Goal: Task Accomplishment & Management: Use online tool/utility

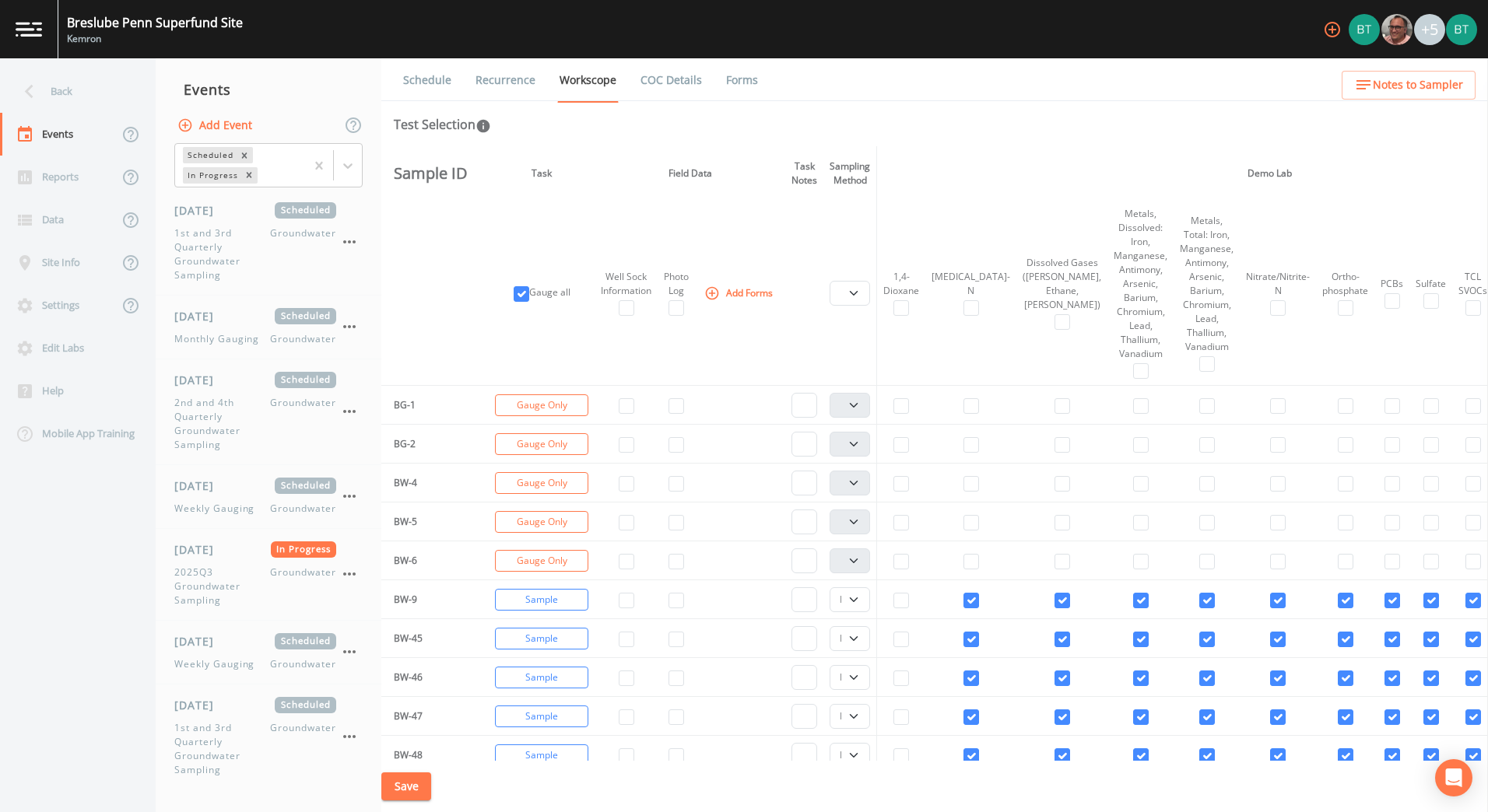
select select "4f082be6-97a7-4f70-a81f-c26a4e896ad7"
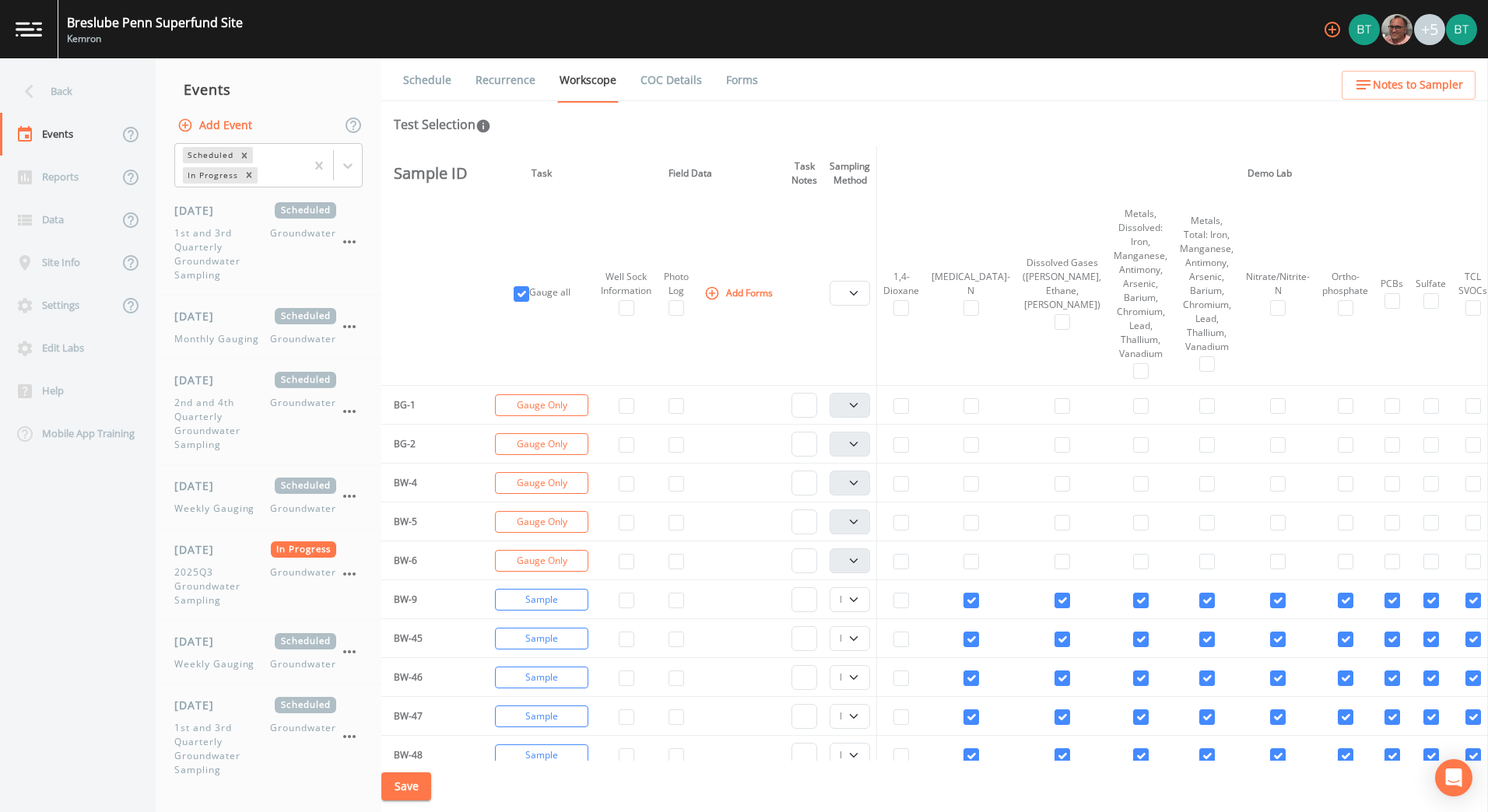
select select "4f082be6-97a7-4f70-a81f-c26a4e896ad7"
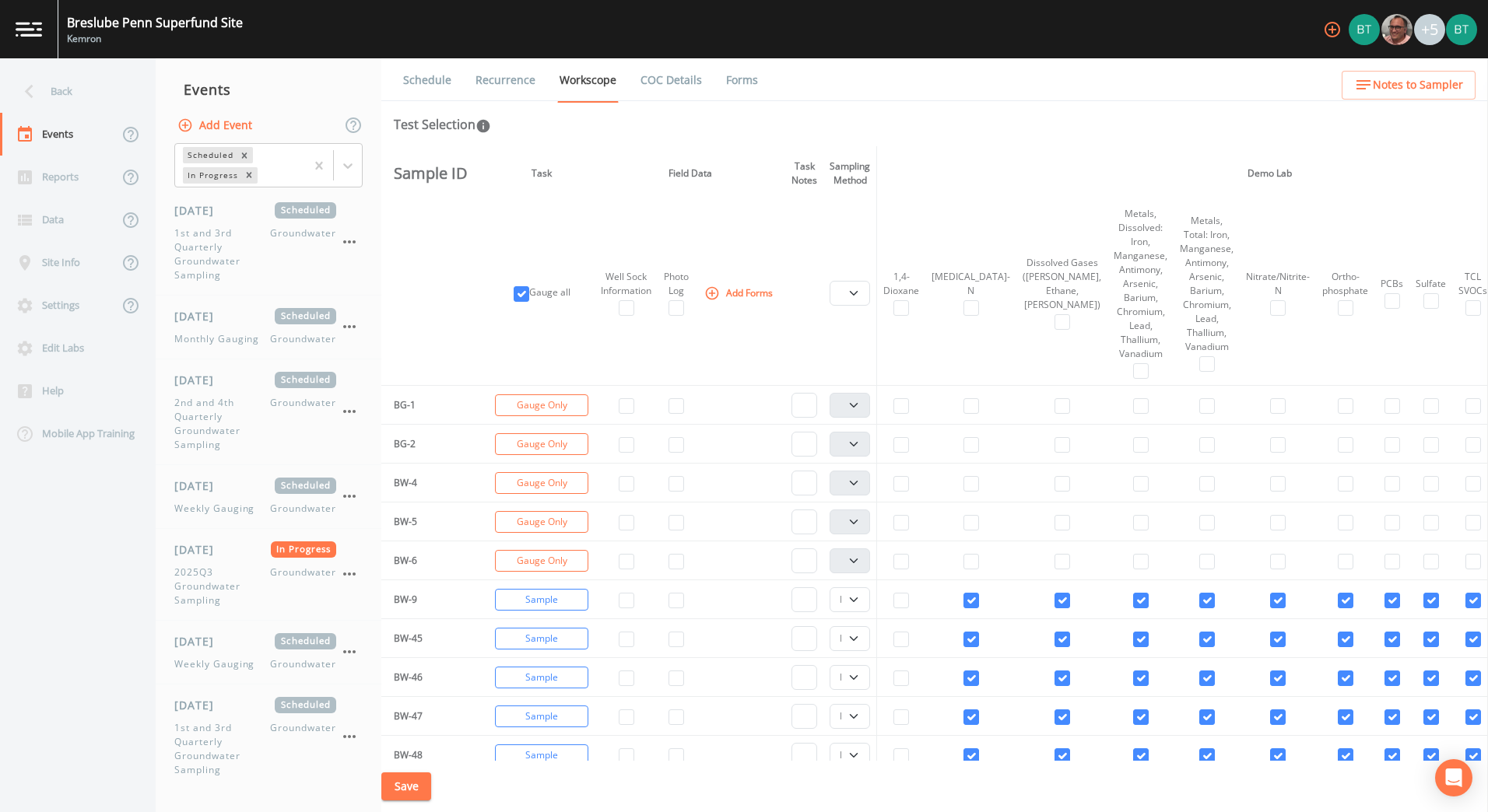
select select "4f082be6-97a7-4f70-a81f-c26a4e896ad7"
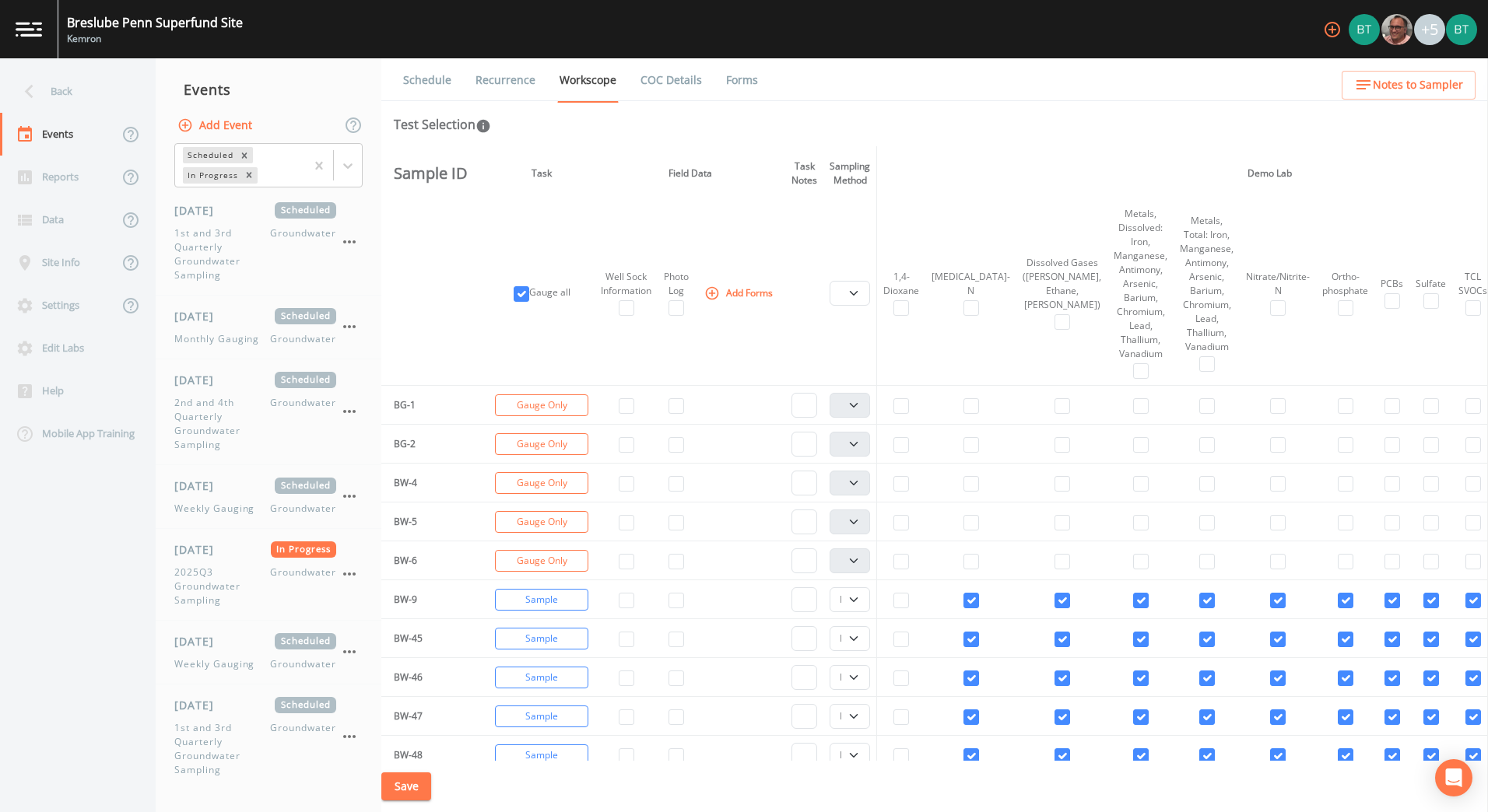
select select "4f082be6-97a7-4f70-a81f-c26a4e896ad7"
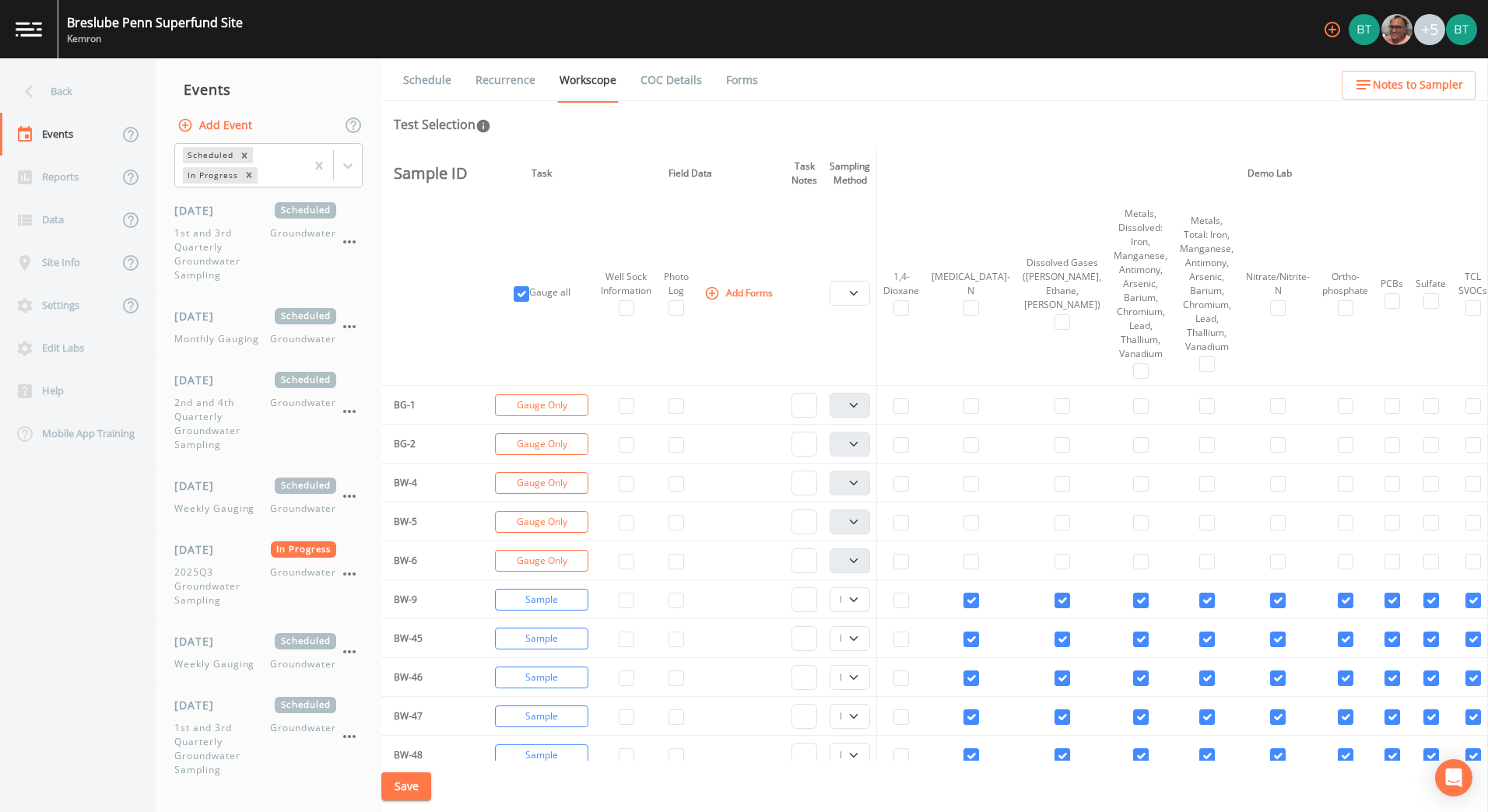
select select "4f082be6-97a7-4f70-a81f-c26a4e896ad7"
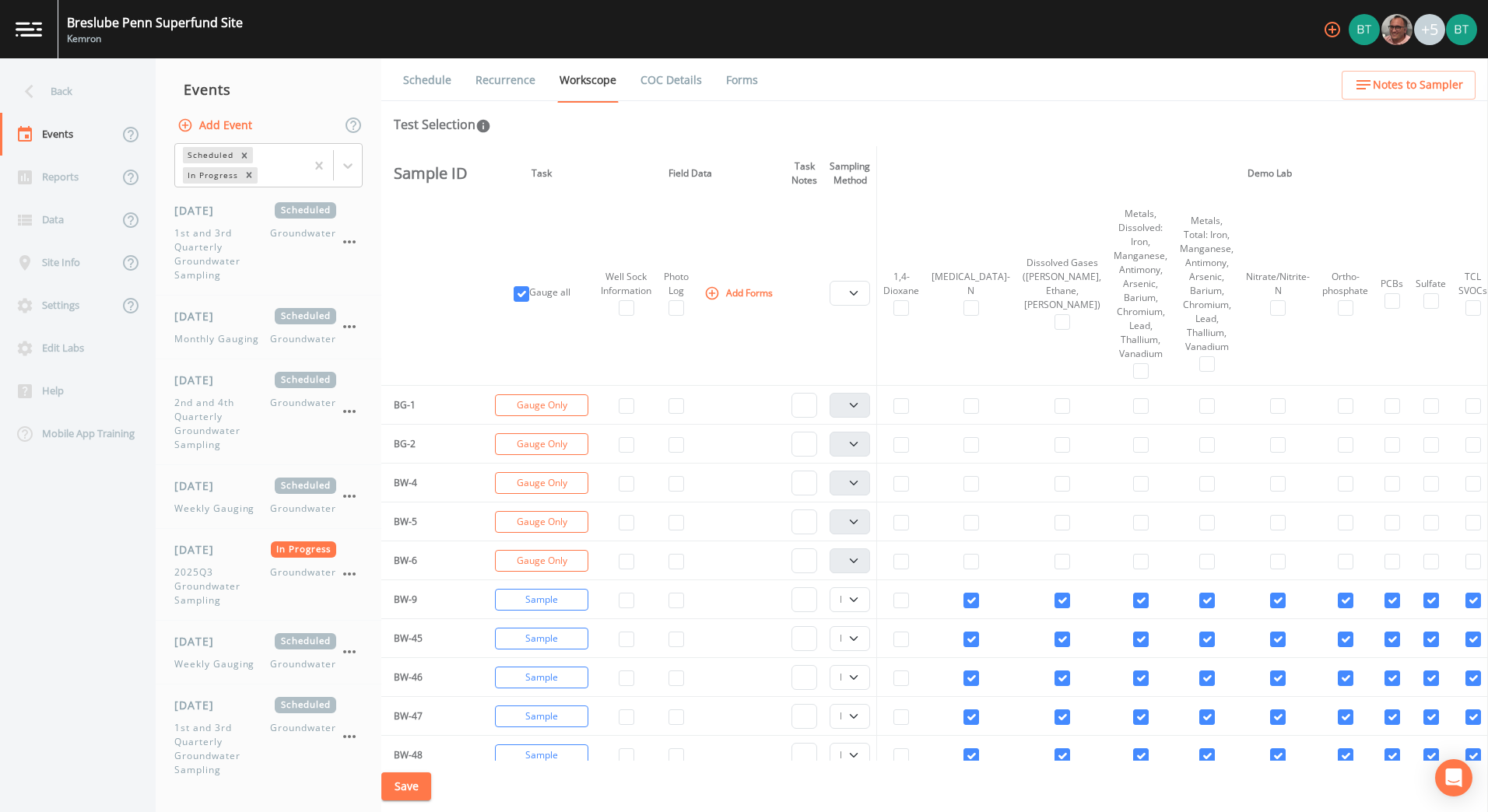
select select "4f082be6-97a7-4f70-a81f-c26a4e896ad7"
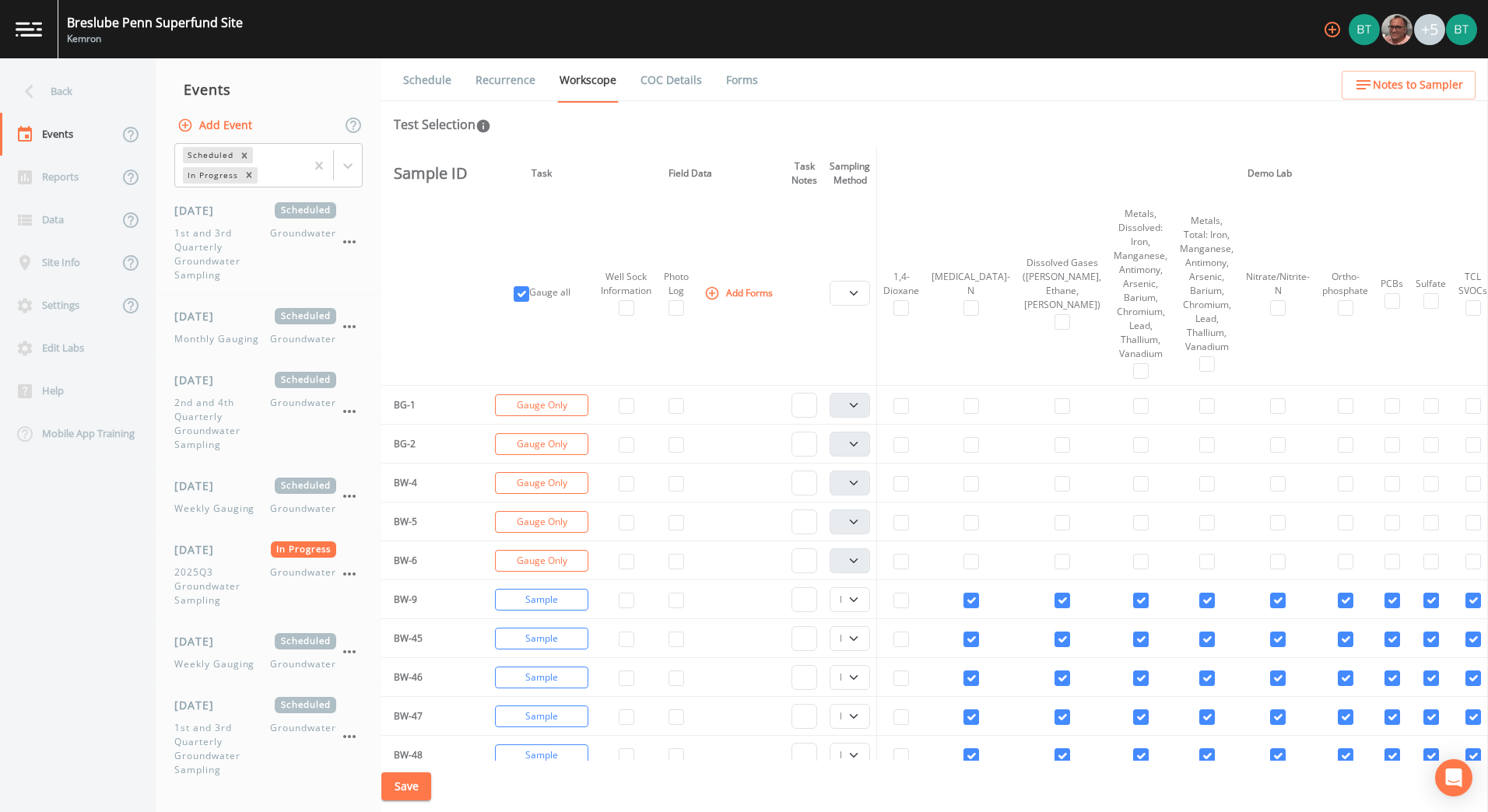
select select "4f082be6-97a7-4f70-a81f-c26a4e896ad7"
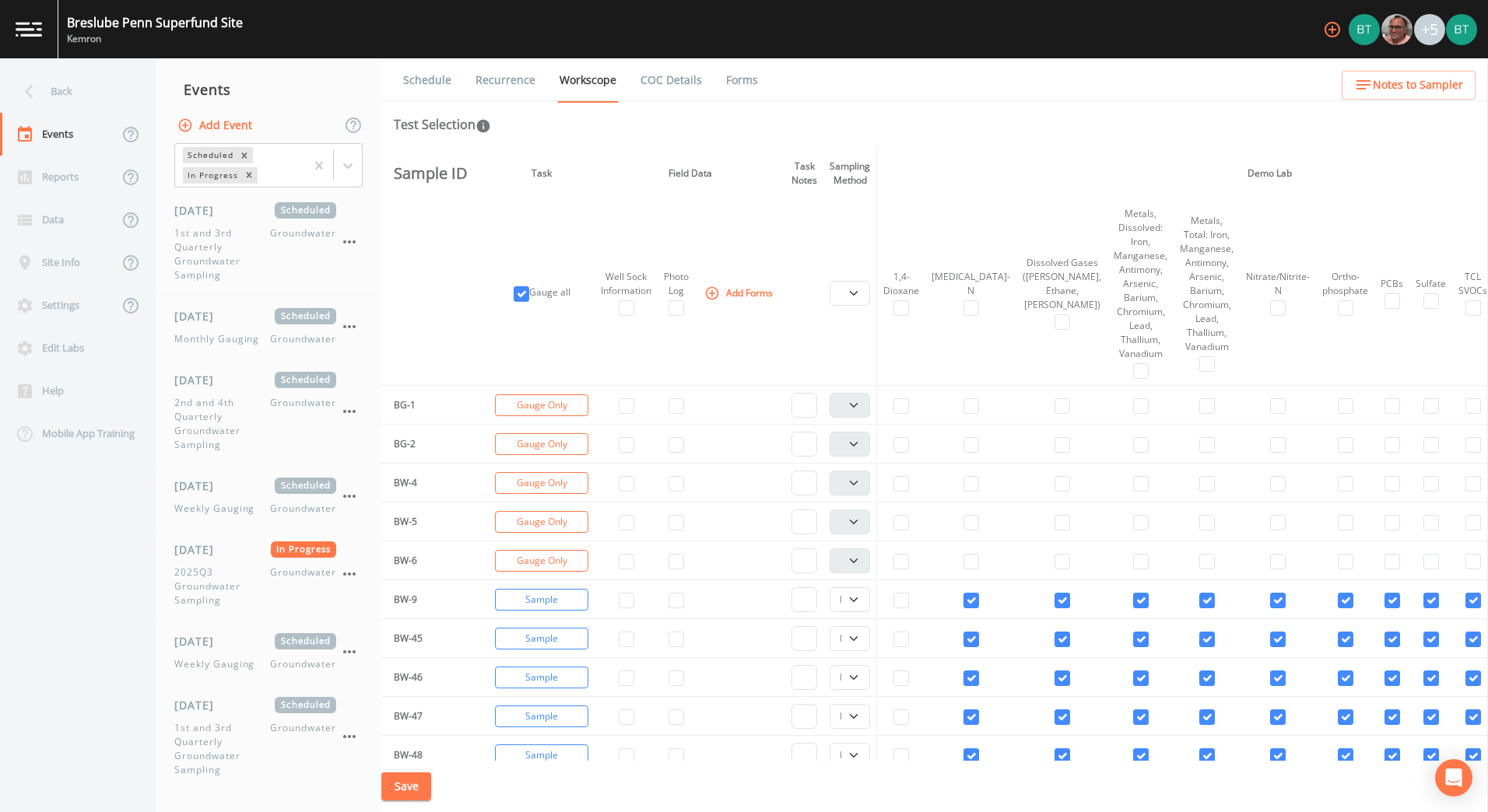
select select "4f082be6-97a7-4f70-a81f-c26a4e896ad7"
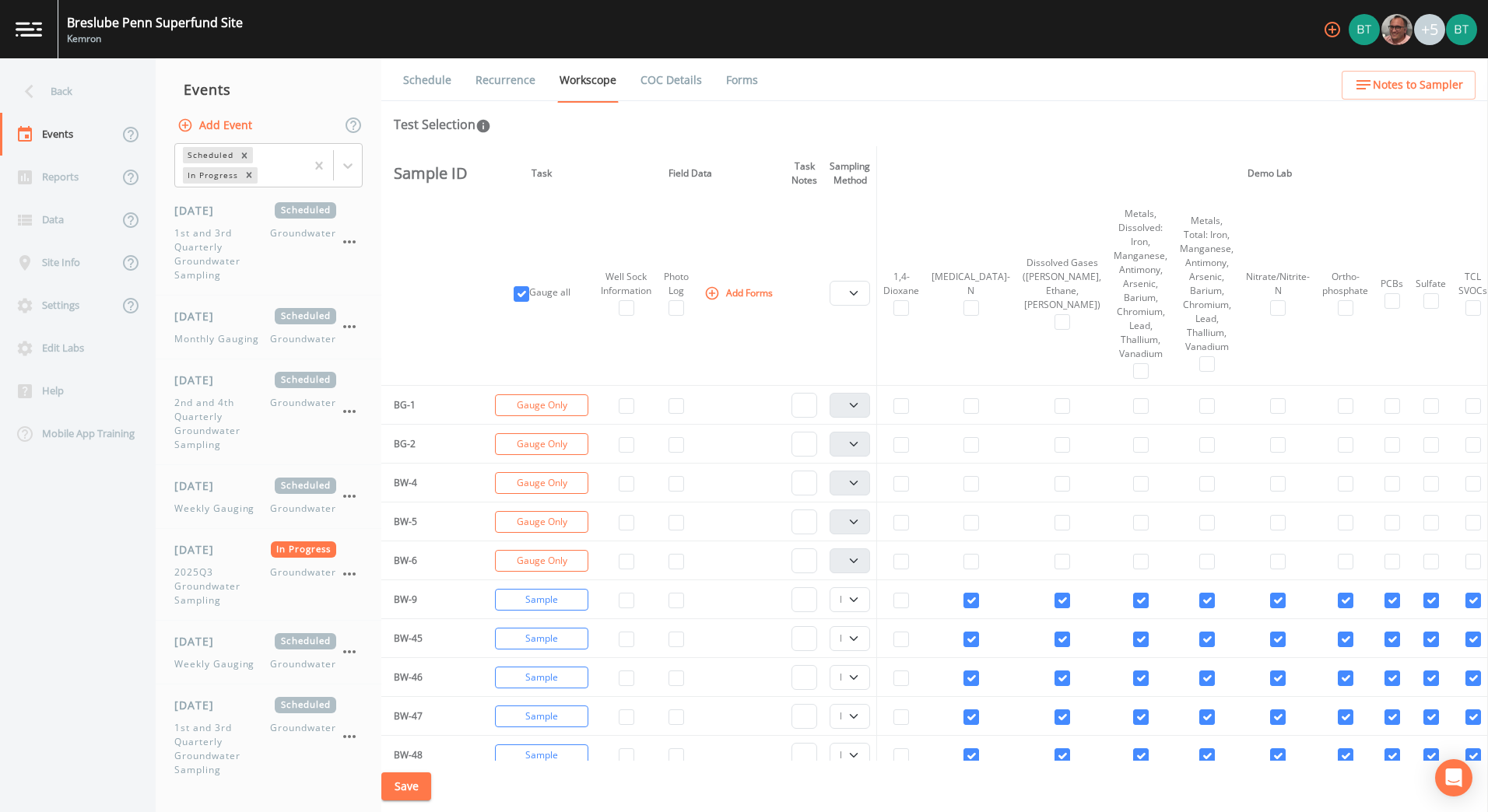
select select "4f082be6-97a7-4f70-a81f-c26a4e896ad7"
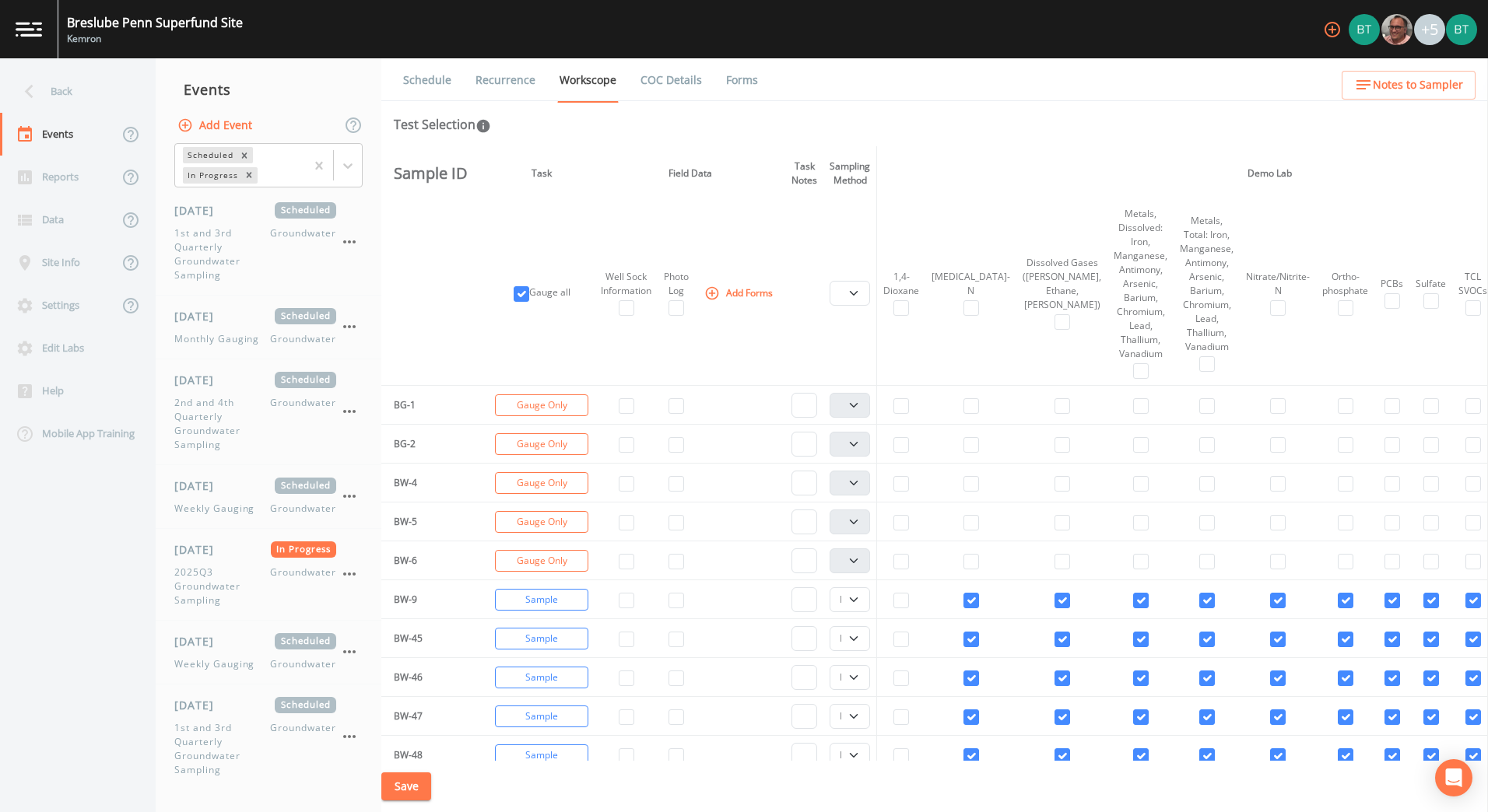
select select "4f082be6-97a7-4f70-a81f-c26a4e896ad7"
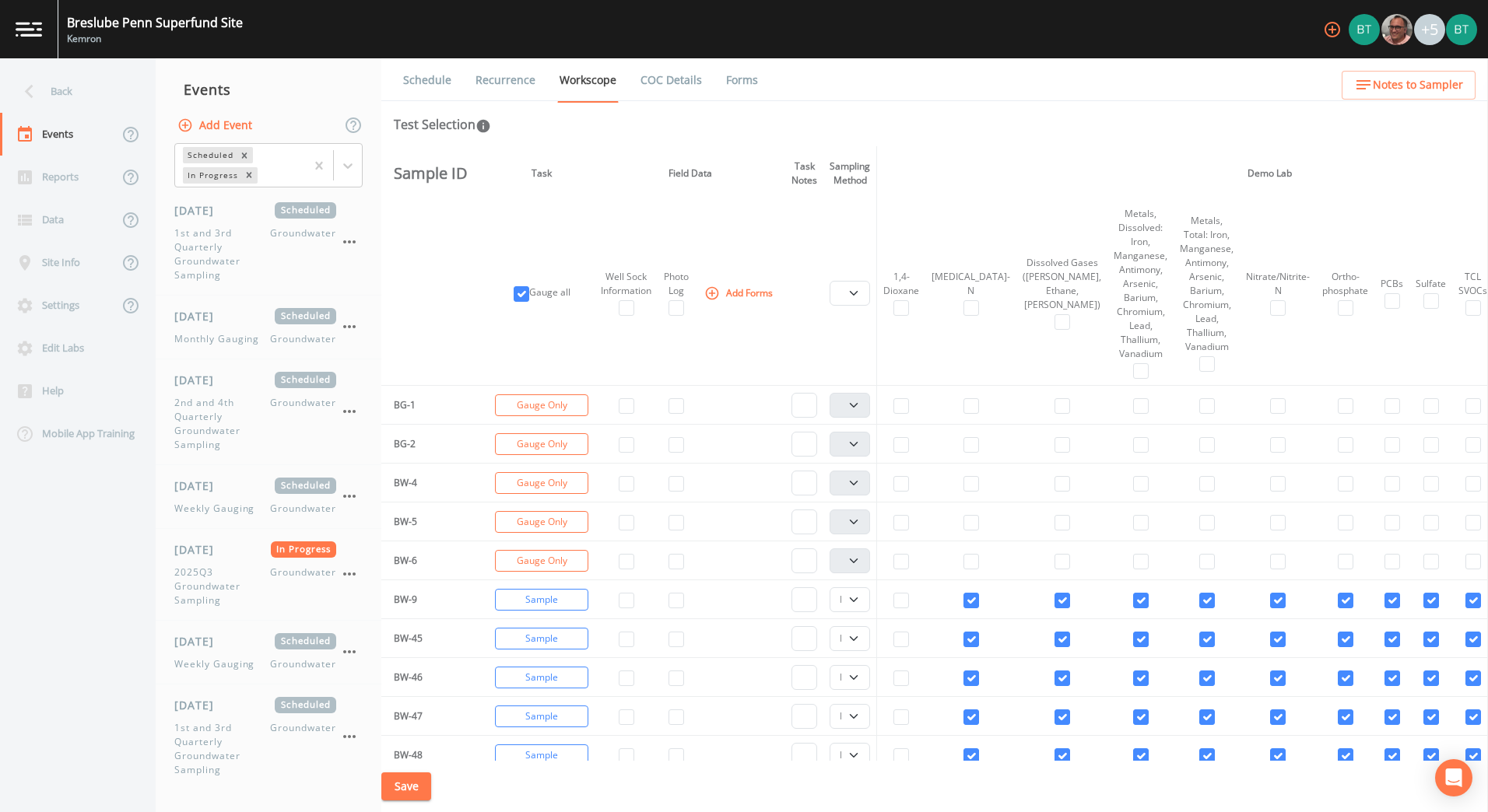
select select "4f082be6-97a7-4f70-a81f-c26a4e896ad7"
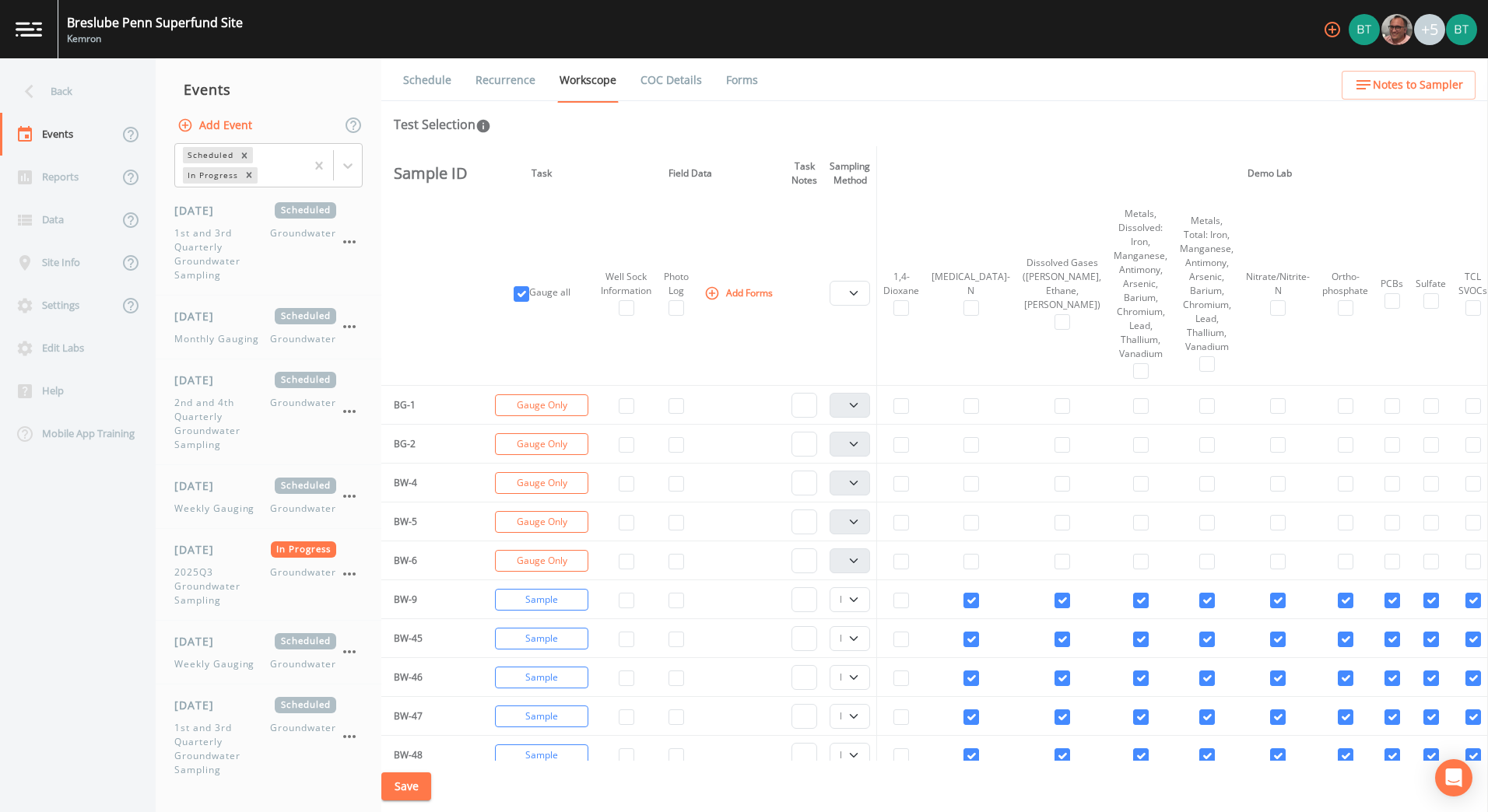
select select "4f082be6-97a7-4f70-a81f-c26a4e896ad7"
select select "d1353bd6-e69c-47f2-b562-038a0934dacb"
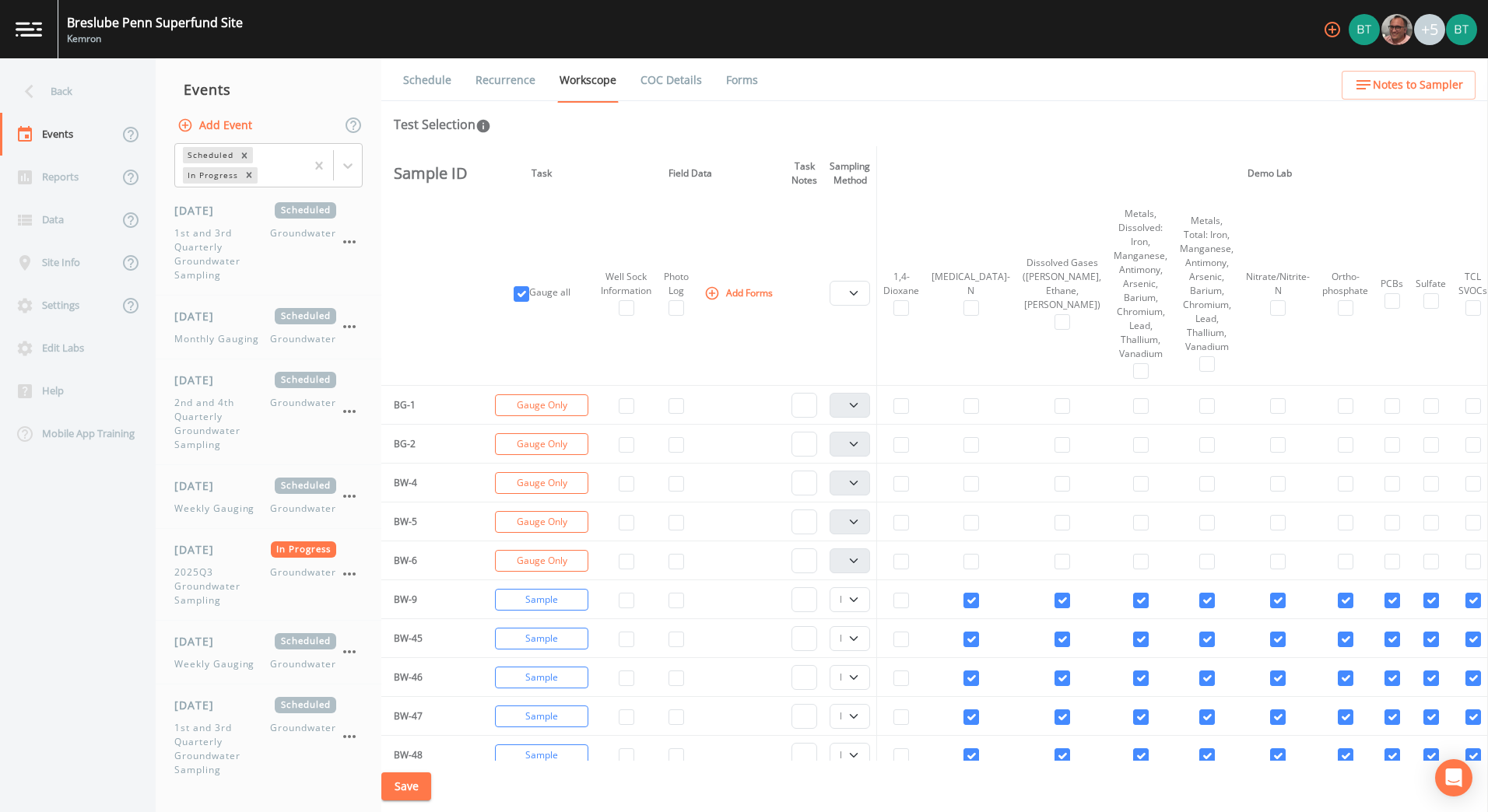
select select "d1353bd6-e69c-47f2-b562-038a0934dacb"
select select "99fb0f6b-7b06-4e92-a260-432c5ac55dfc"
select select "18bf5c16-5ec9-4d5b-90ae-4f744cd40ce2"
select select "fbf0c5b7-c2f6-41ec-8fe7-418ca1adb56d"
select select "f37c443a-374a-4031-acf4-1100f52570ad"
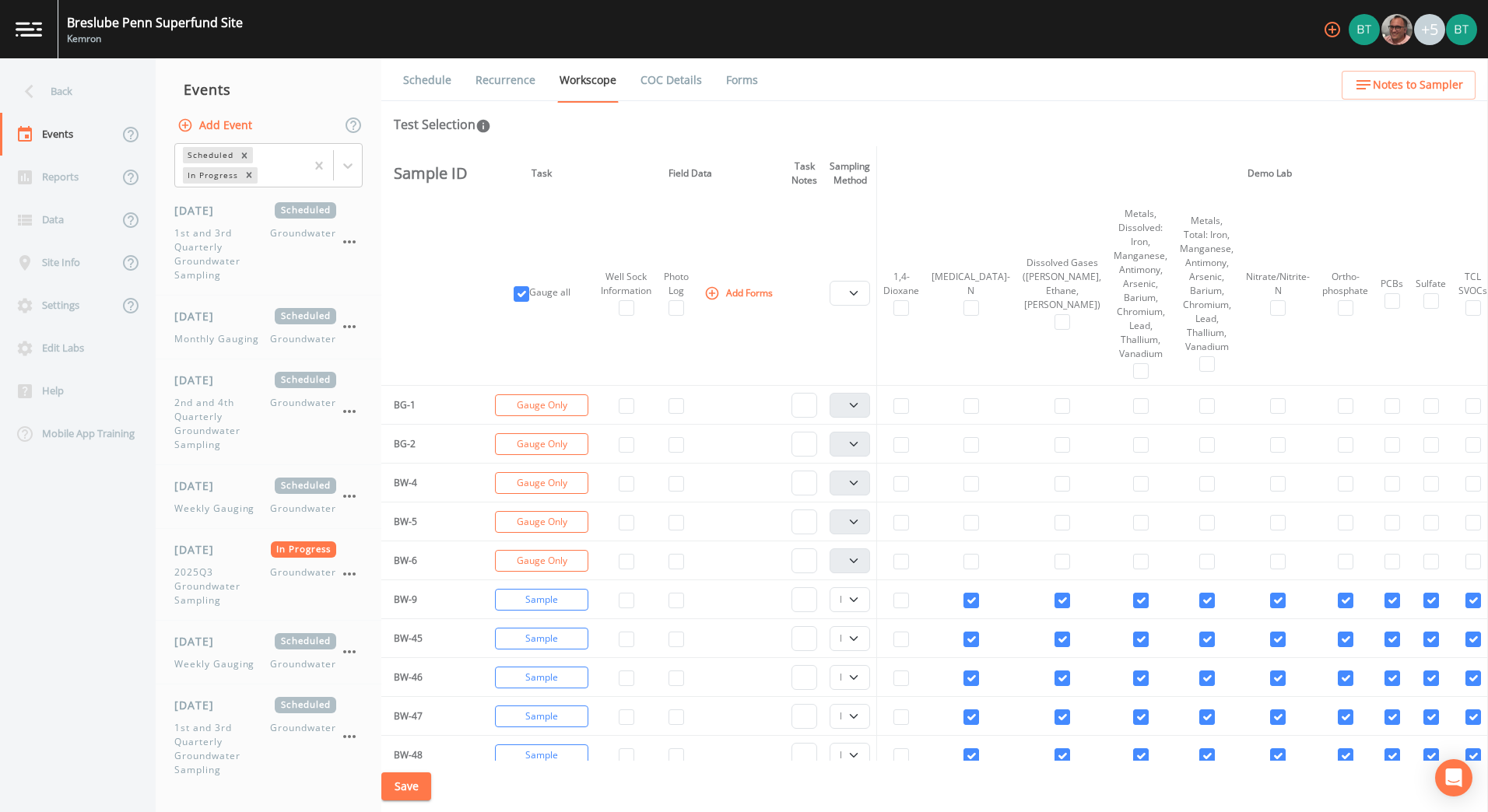
select select "c6f664dd-56f6-412a-ae1e-e55b61dc6306"
select select "334a6a0b-7251-4773-ac0d-713af01ad080"
select select "7f2cf5a2-5f6a-4be0-8ae4-15b445be83bb"
select select "be110762-a936-450e-bebb-50e7ccc32287"
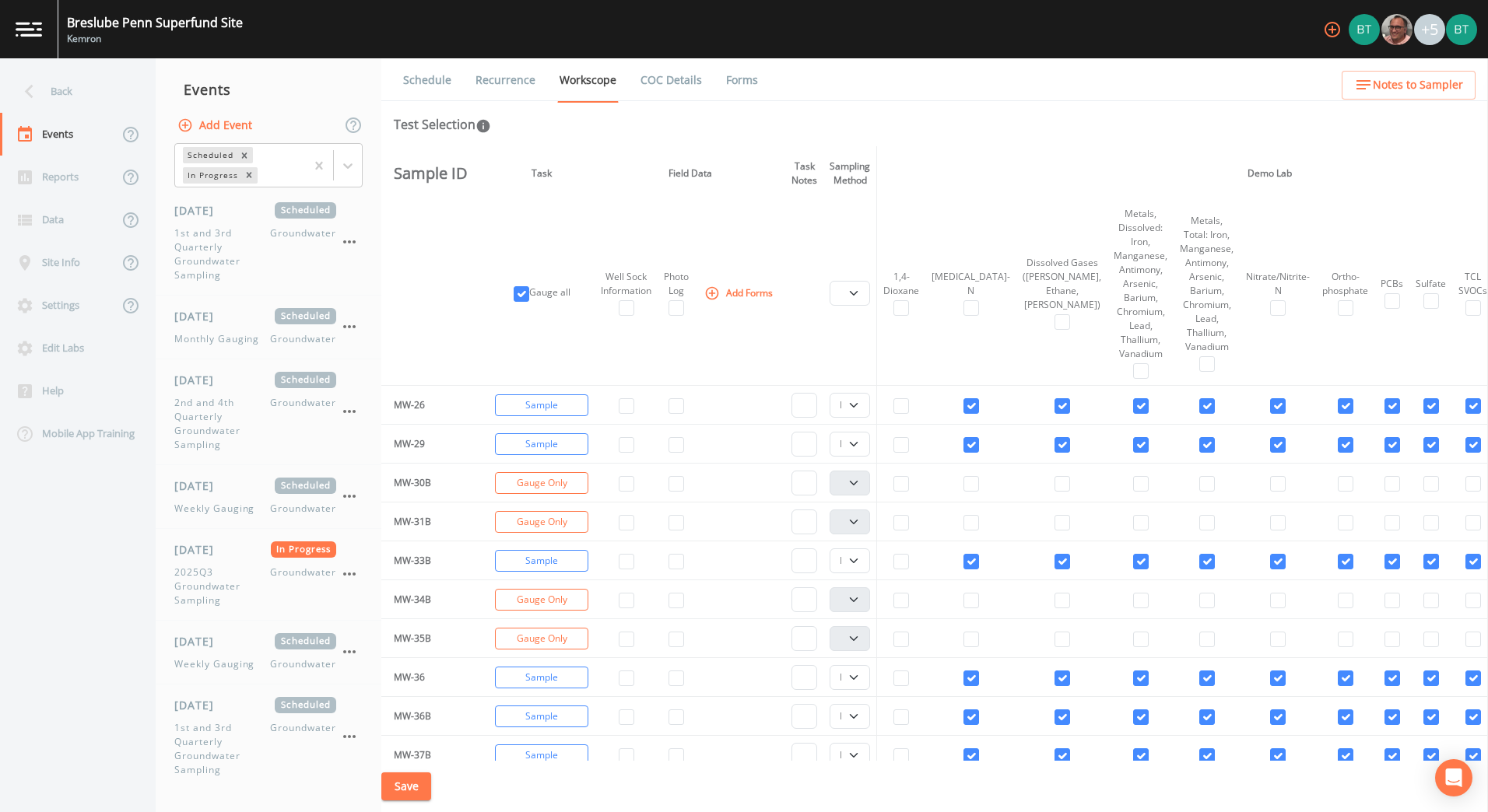
scroll to position [2101, 0]
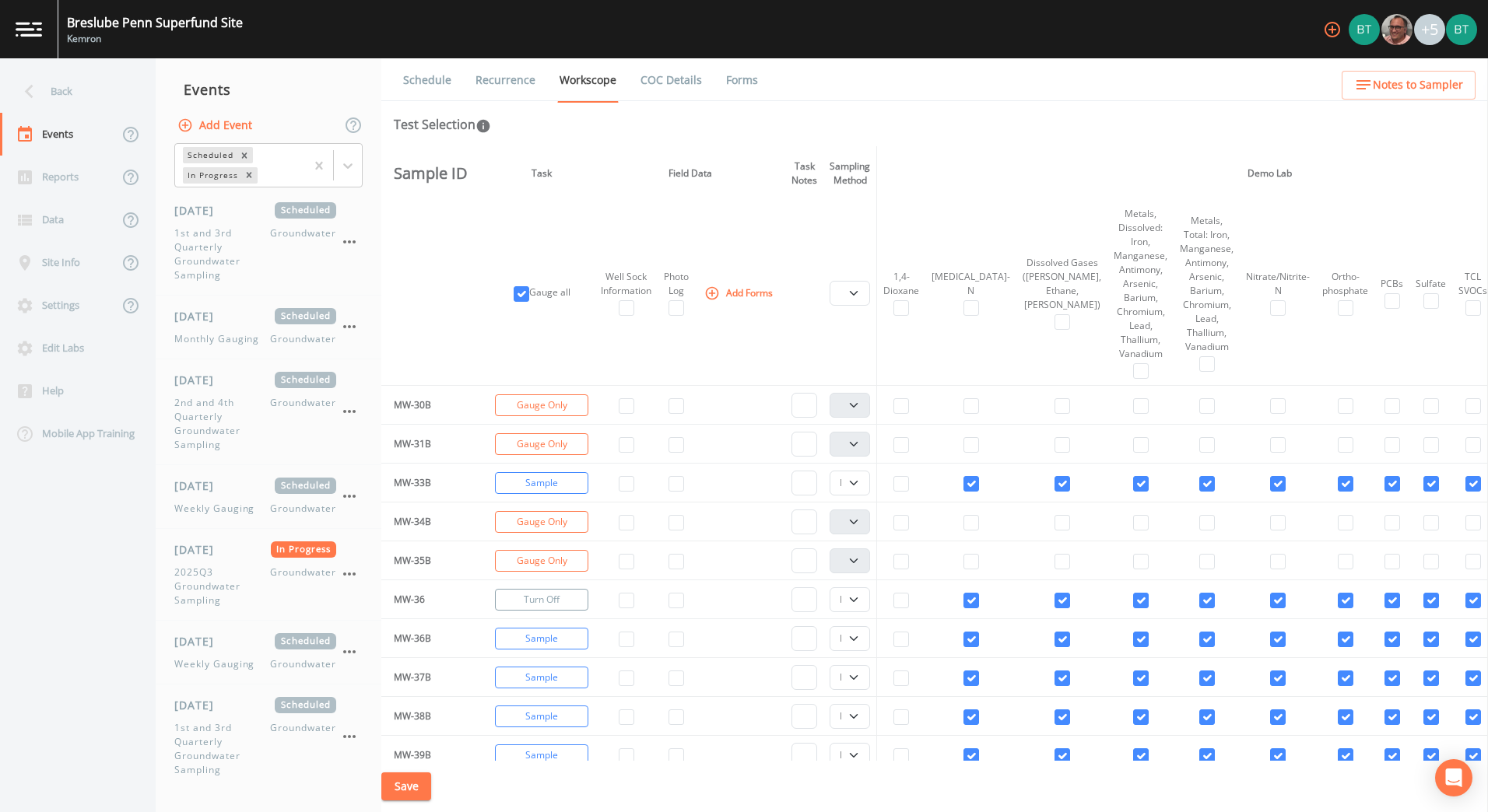
click at [559, 596] on button "Turn Off" at bounding box center [542, 600] width 93 height 22
checkbox input "false"
select select
checkbox input "false"
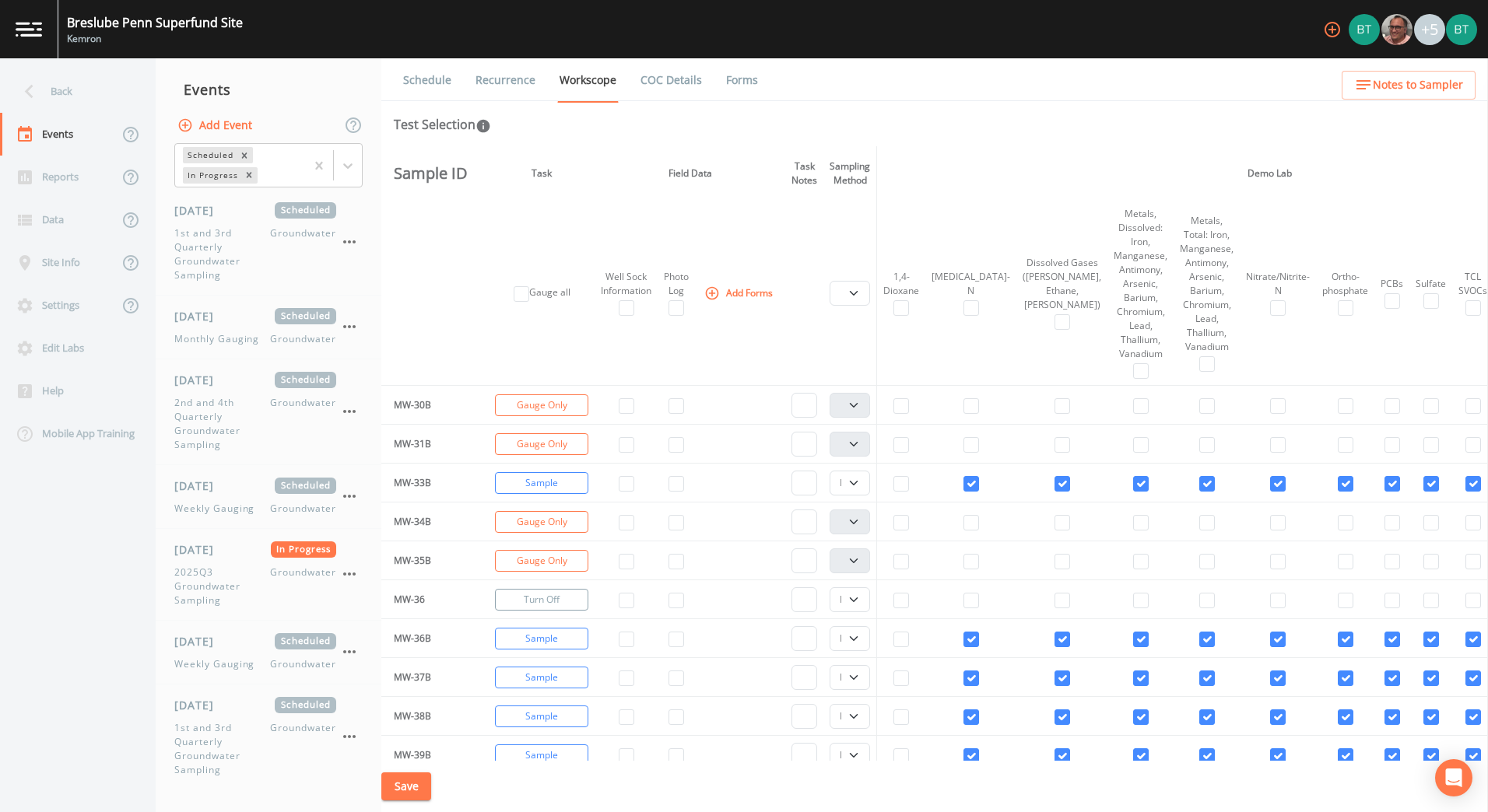
checkbox input "false"
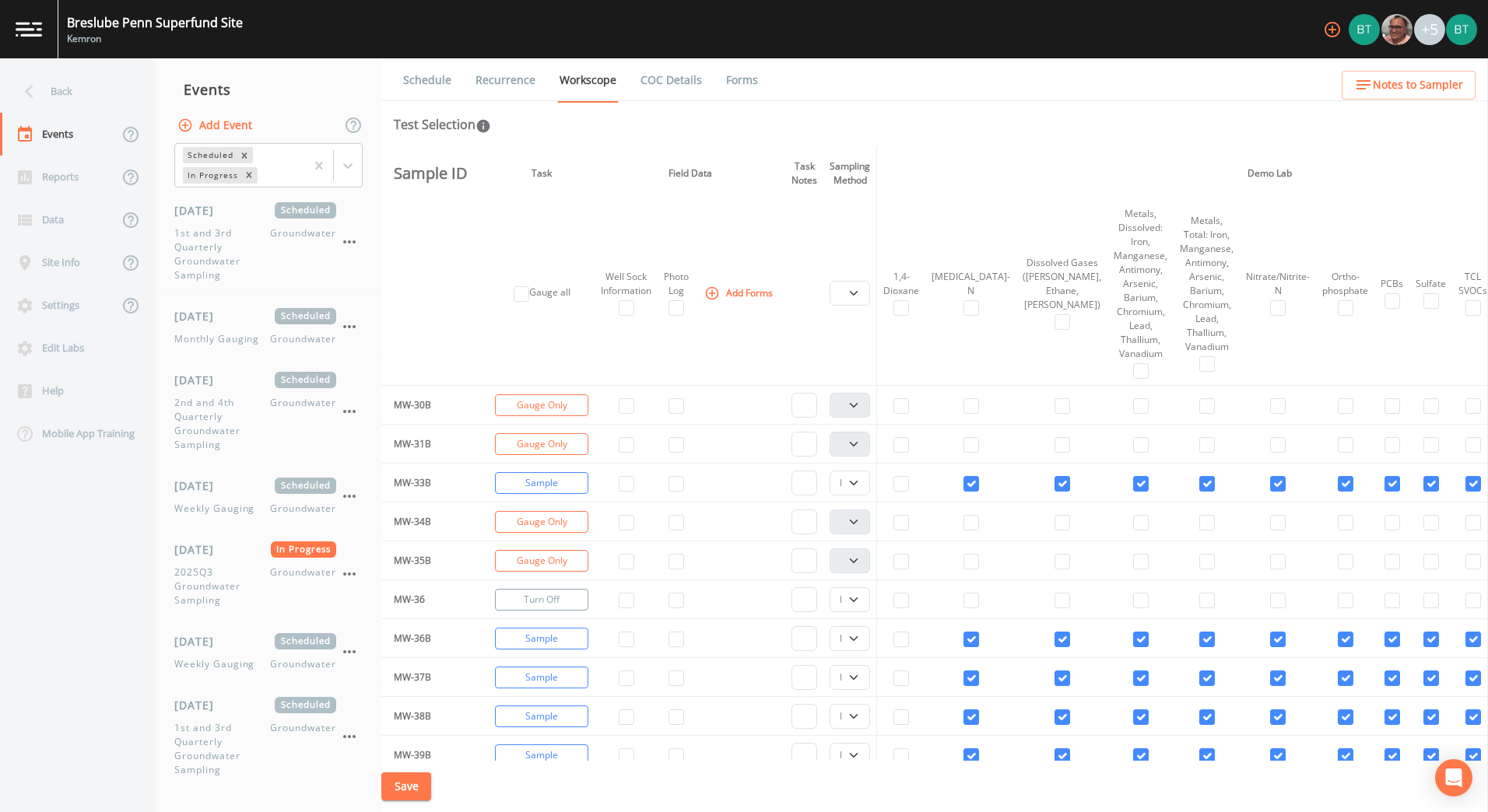
checkbox input "false"
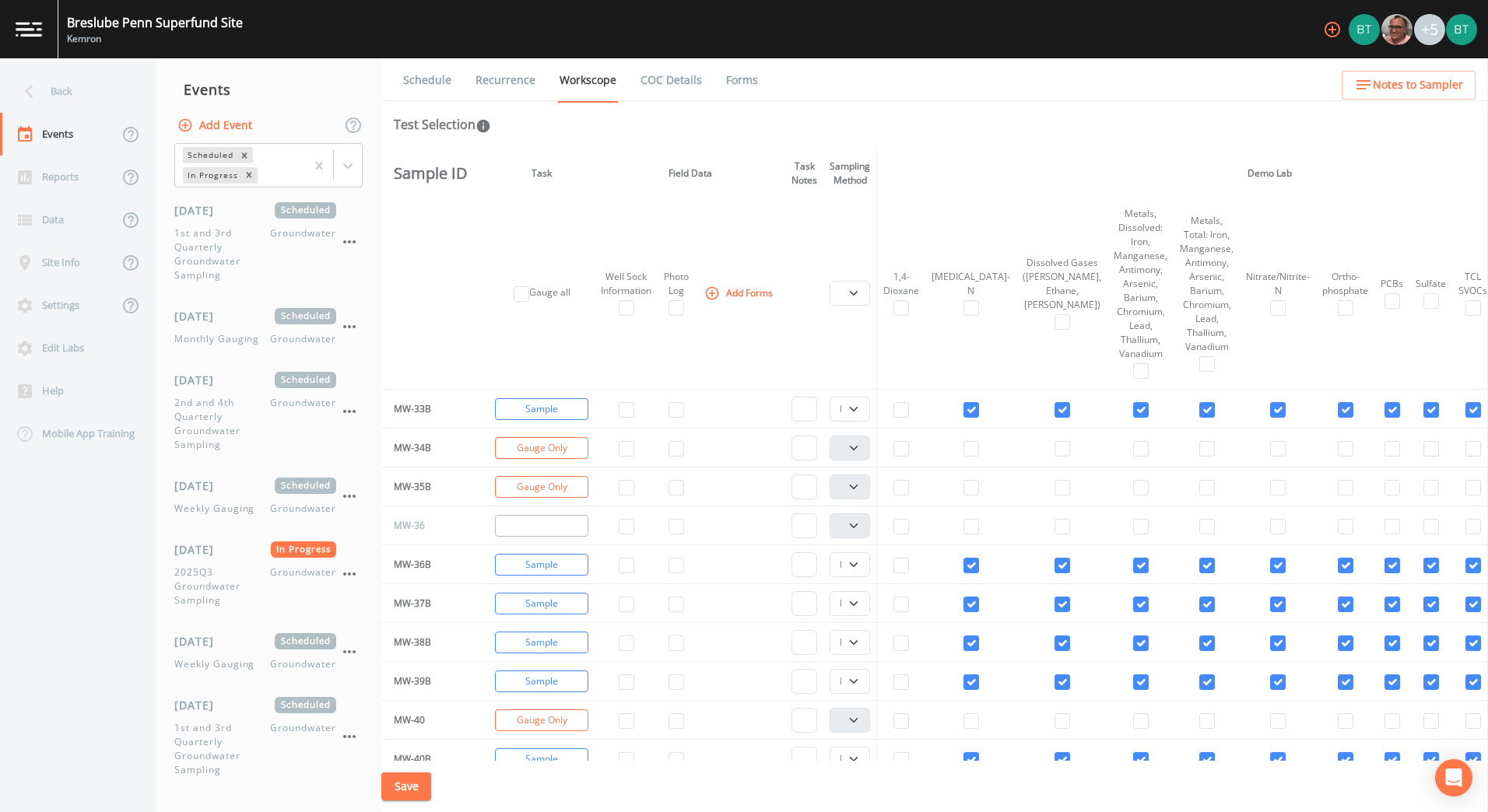
scroll to position [2179, 0]
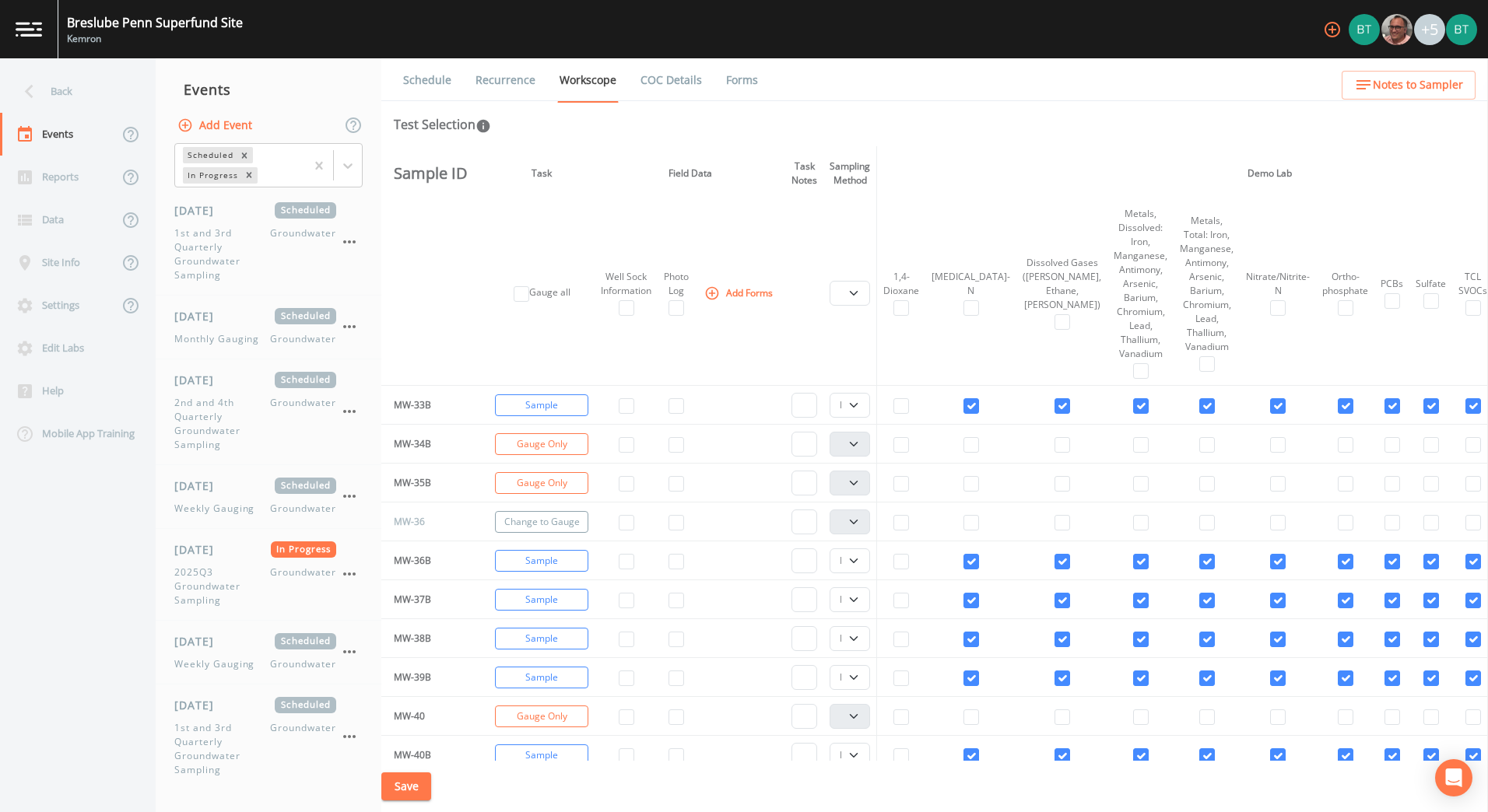
click at [537, 525] on button "Change to Gauge" at bounding box center [542, 521] width 93 height 22
checkbox input "true"
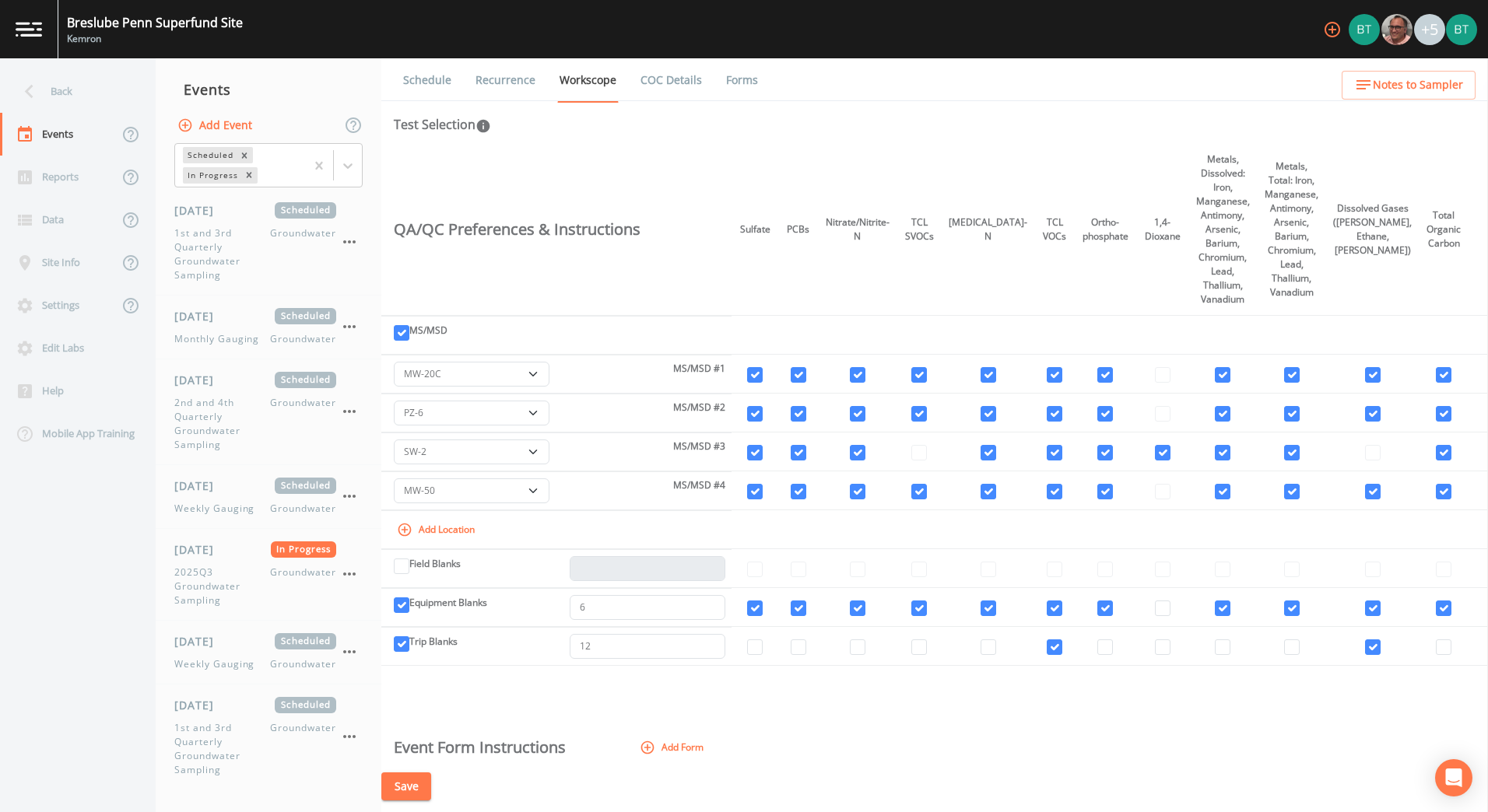
scroll to position [4669, 0]
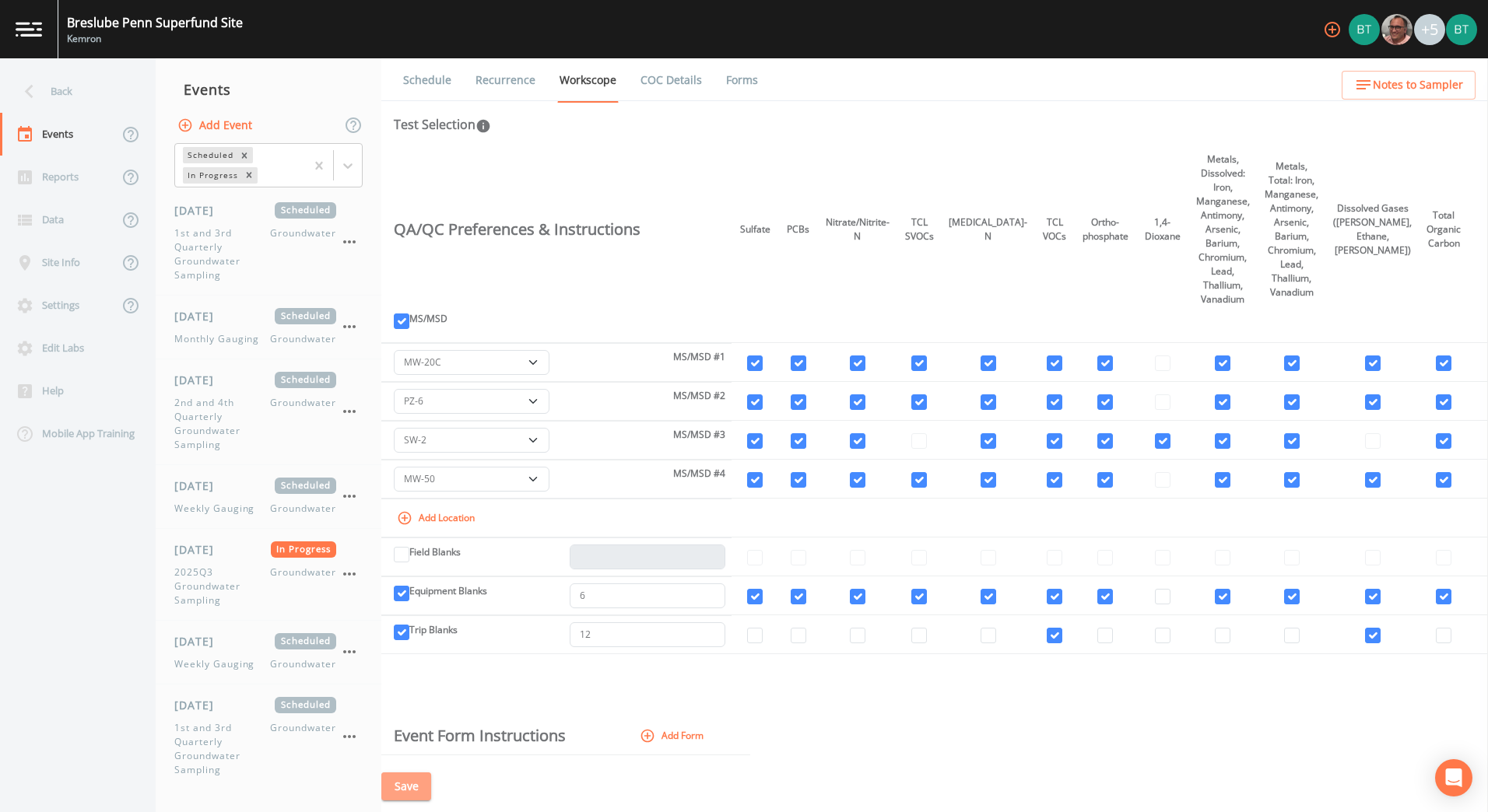
click at [420, 784] on button "Save" at bounding box center [407, 786] width 50 height 28
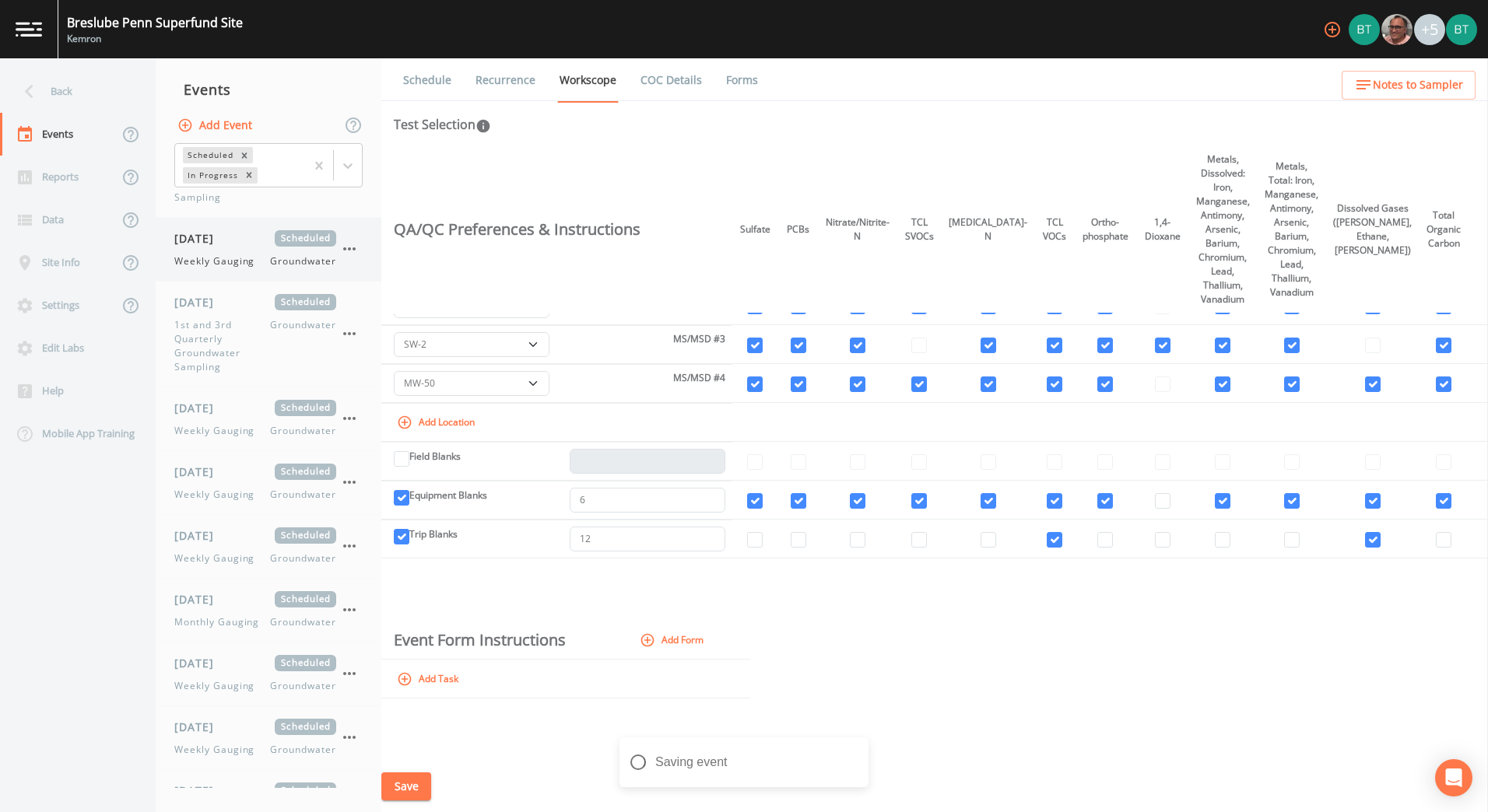
scroll to position [234, 0]
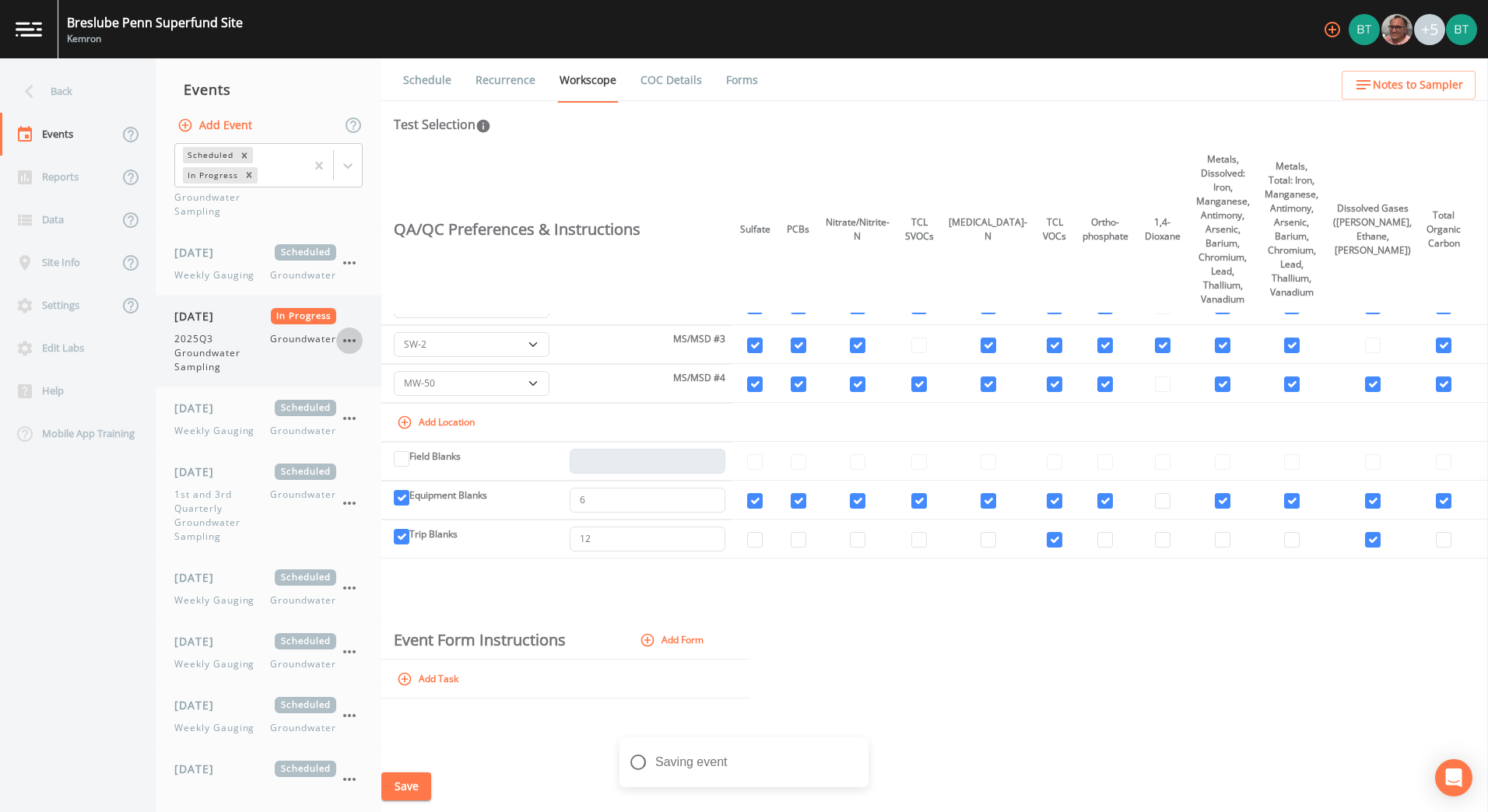
click at [351, 340] on icon "button" at bounding box center [350, 341] width 19 height 19
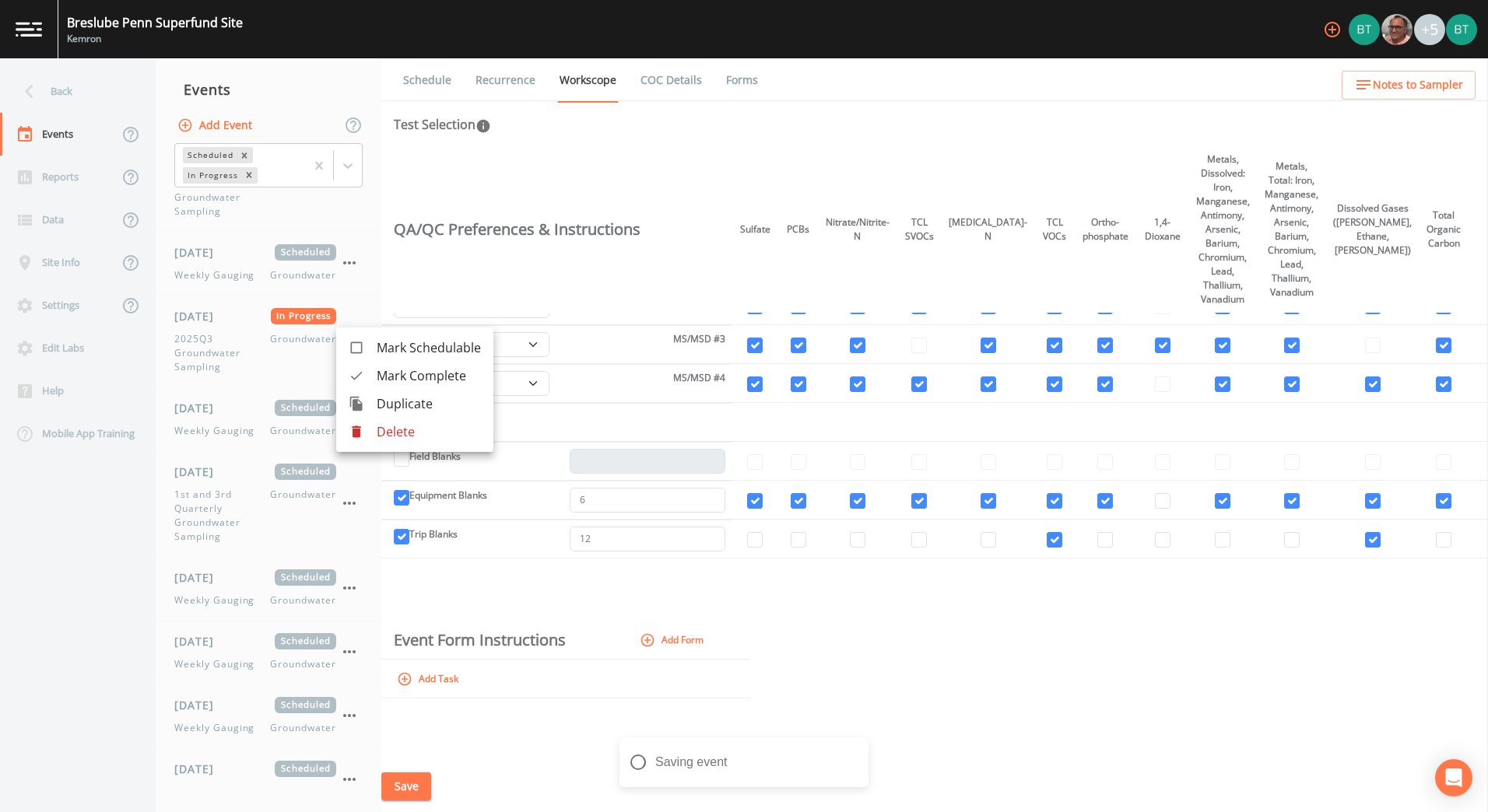
click at [413, 375] on span "Mark Complete" at bounding box center [428, 376] width 104 height 19
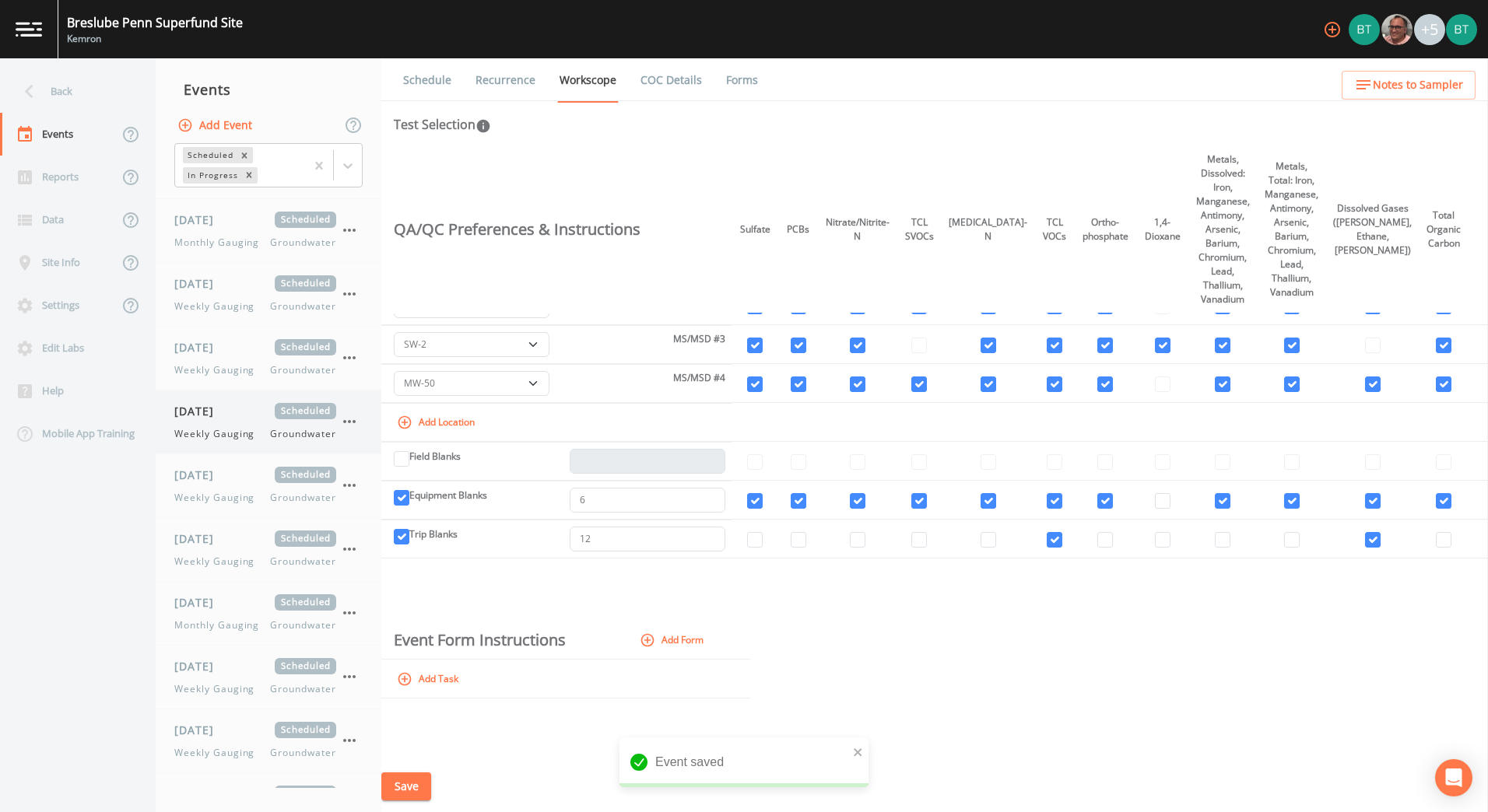
scroll to position [1011, 0]
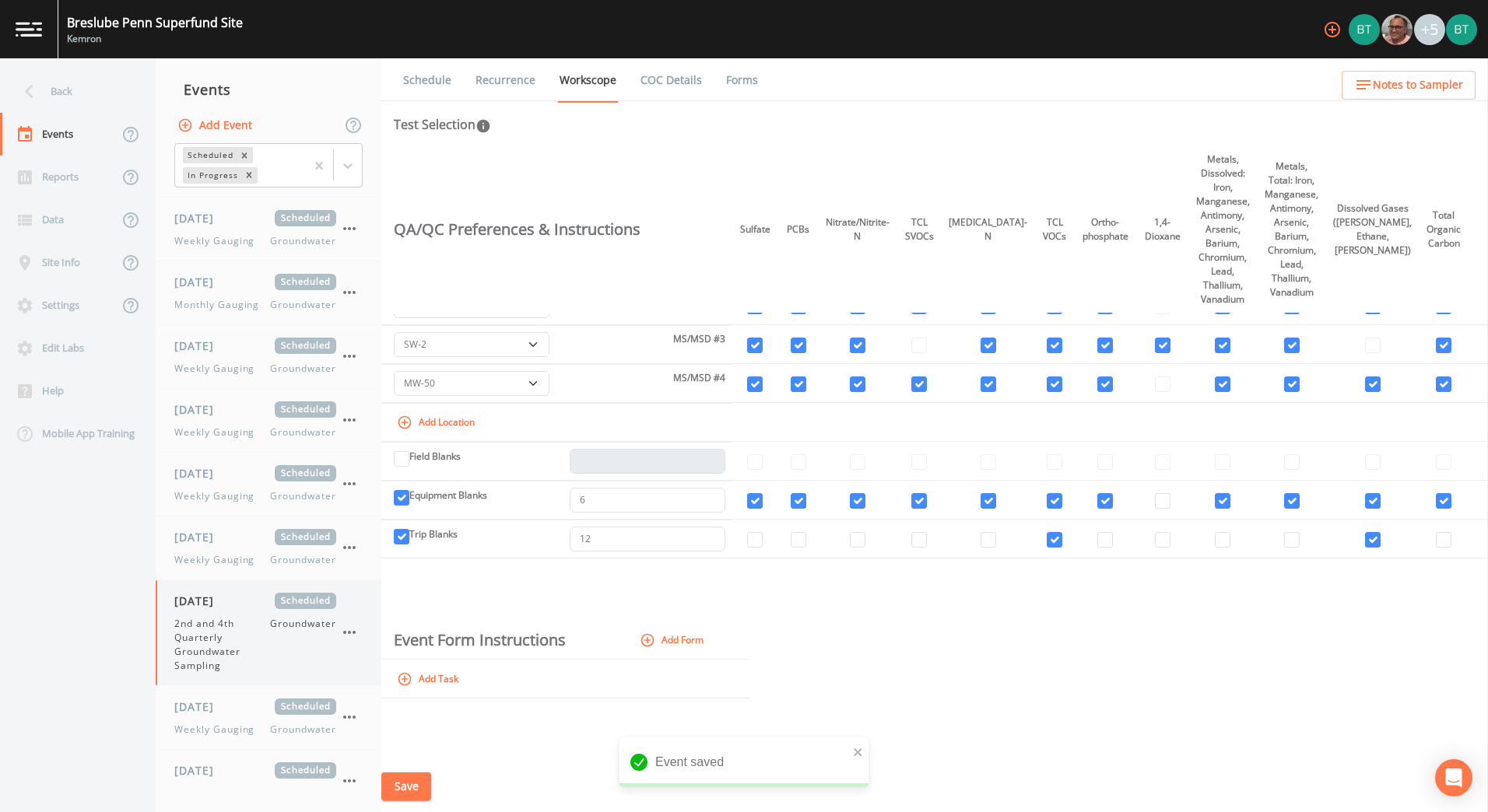
click at [346, 631] on icon "button" at bounding box center [350, 633] width 19 height 19
click at [416, 645] on span "Mark In-Progress" at bounding box center [426, 639] width 100 height 19
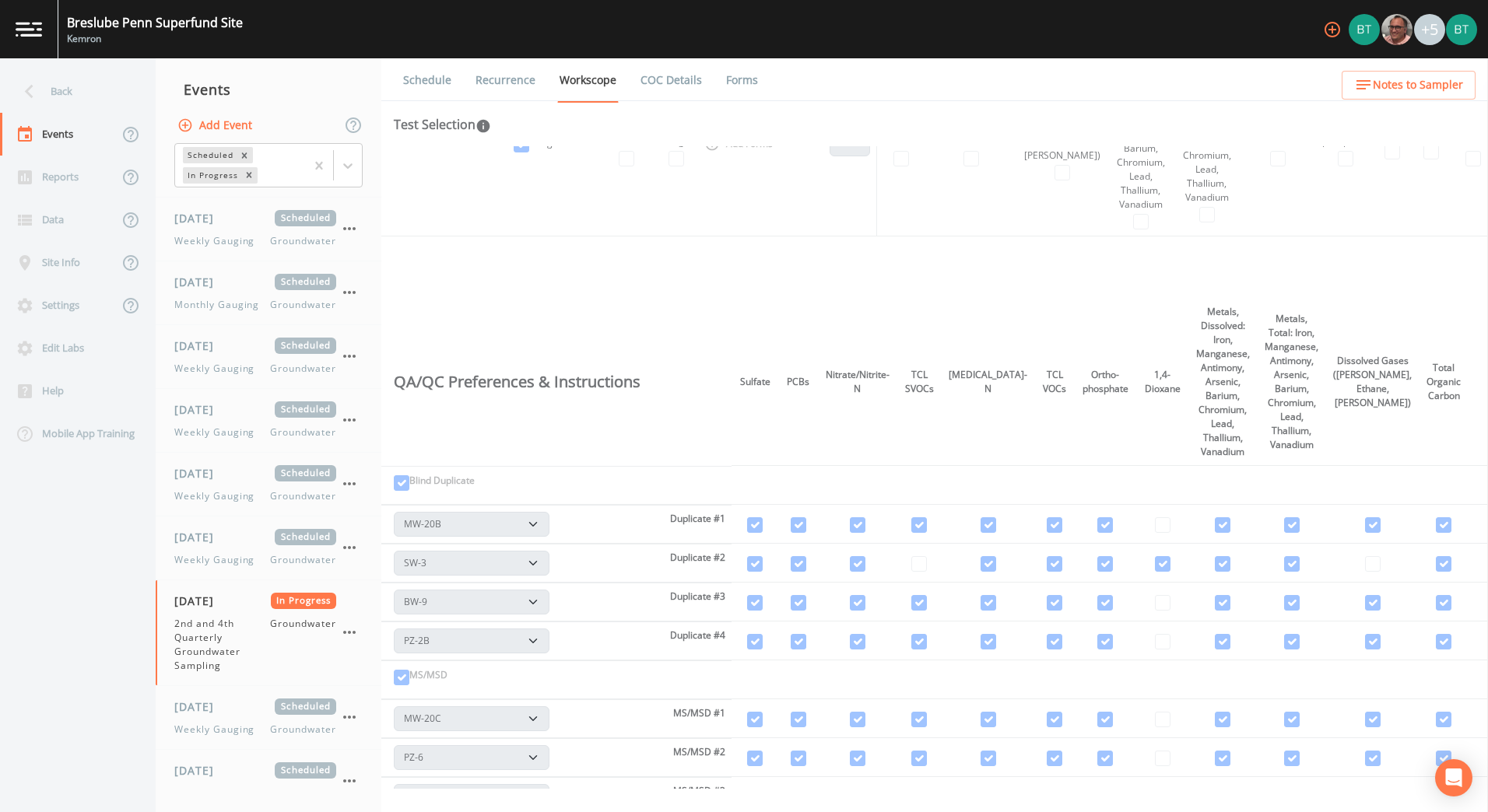
scroll to position [4544, 0]
